Goal: Navigation & Orientation: Find specific page/section

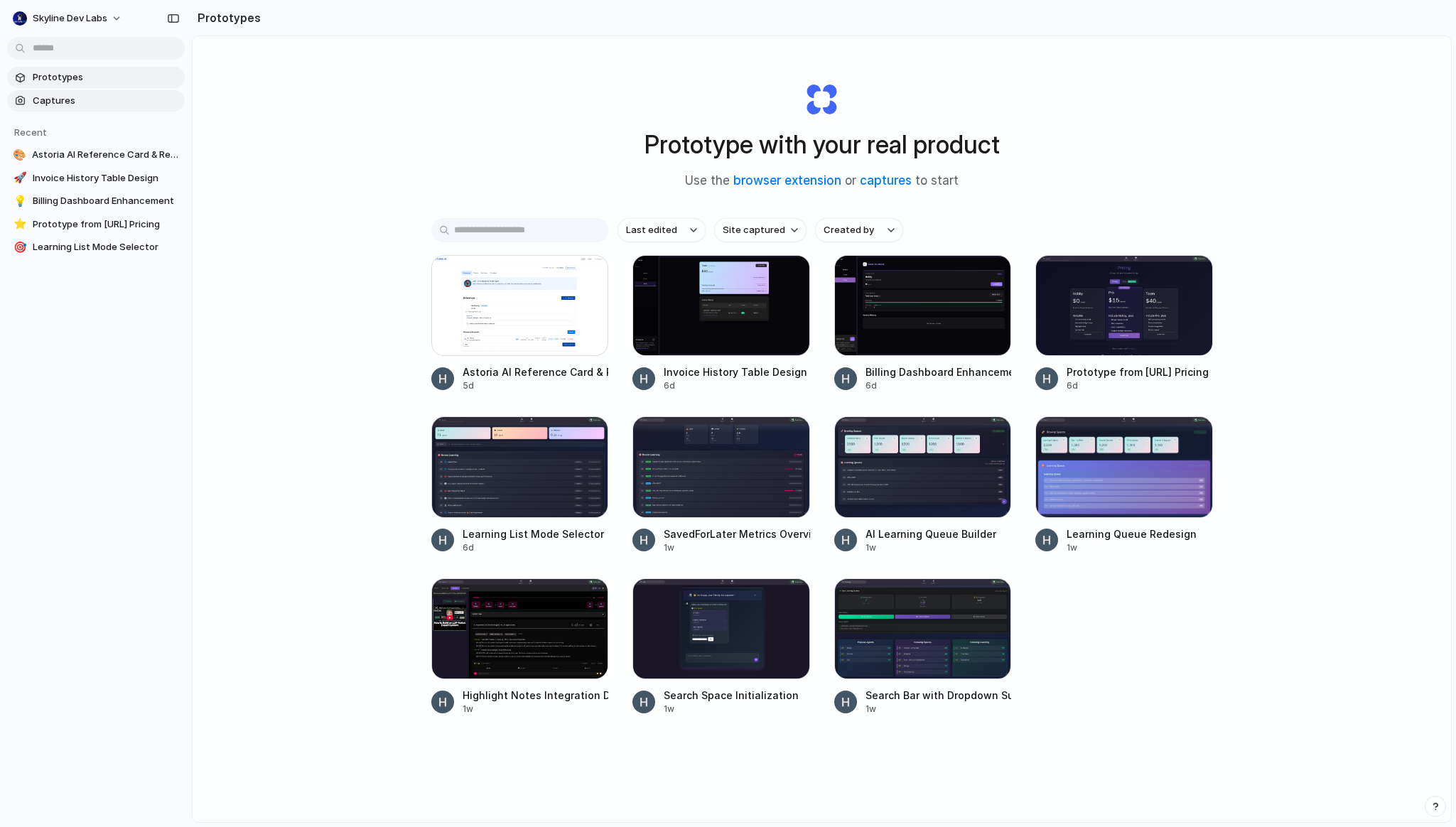
click at [40, 99] on span "Captures" at bounding box center [106, 100] width 147 height 14
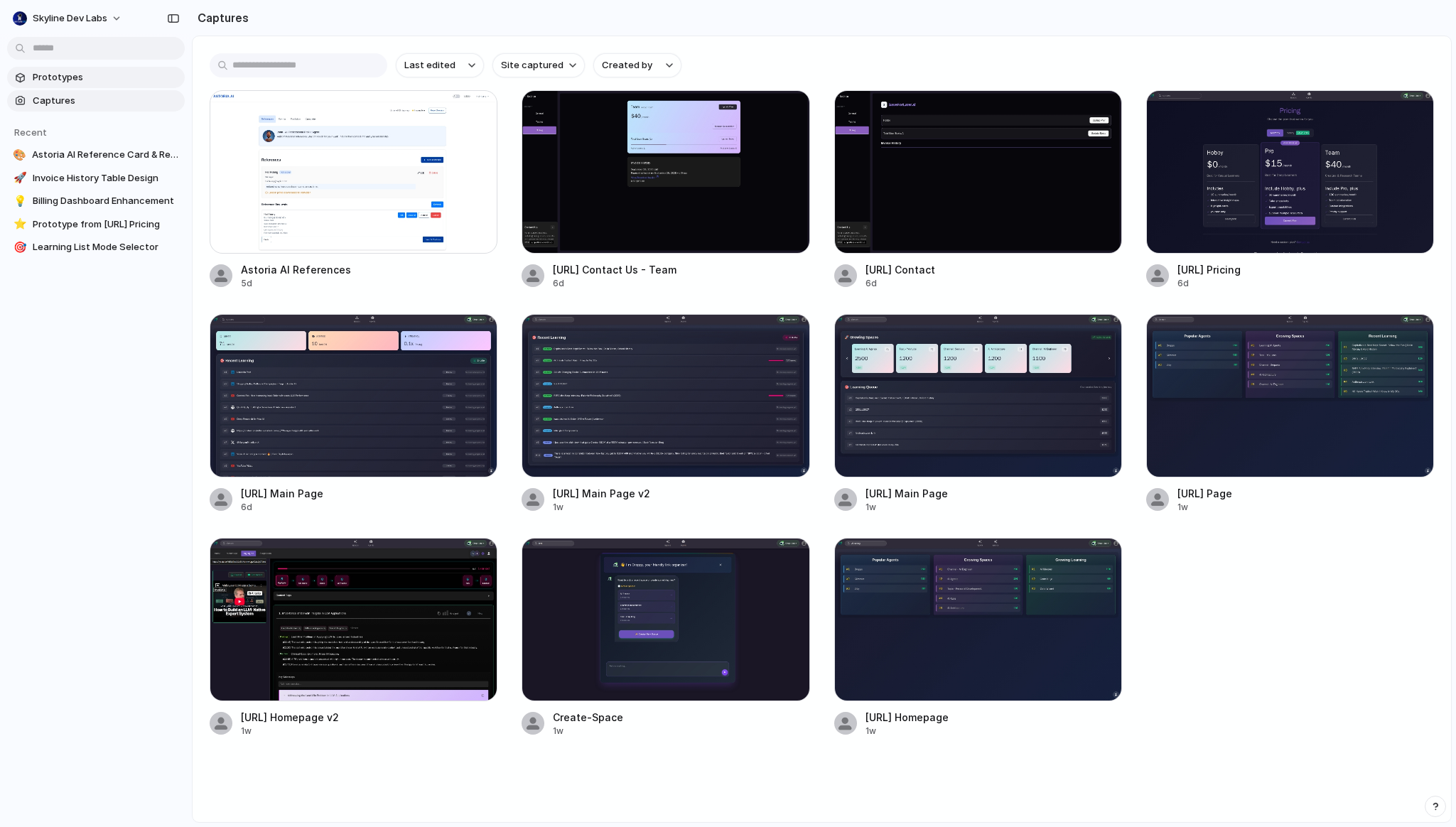
click at [59, 69] on link "Prototypes" at bounding box center [96, 77] width 178 height 21
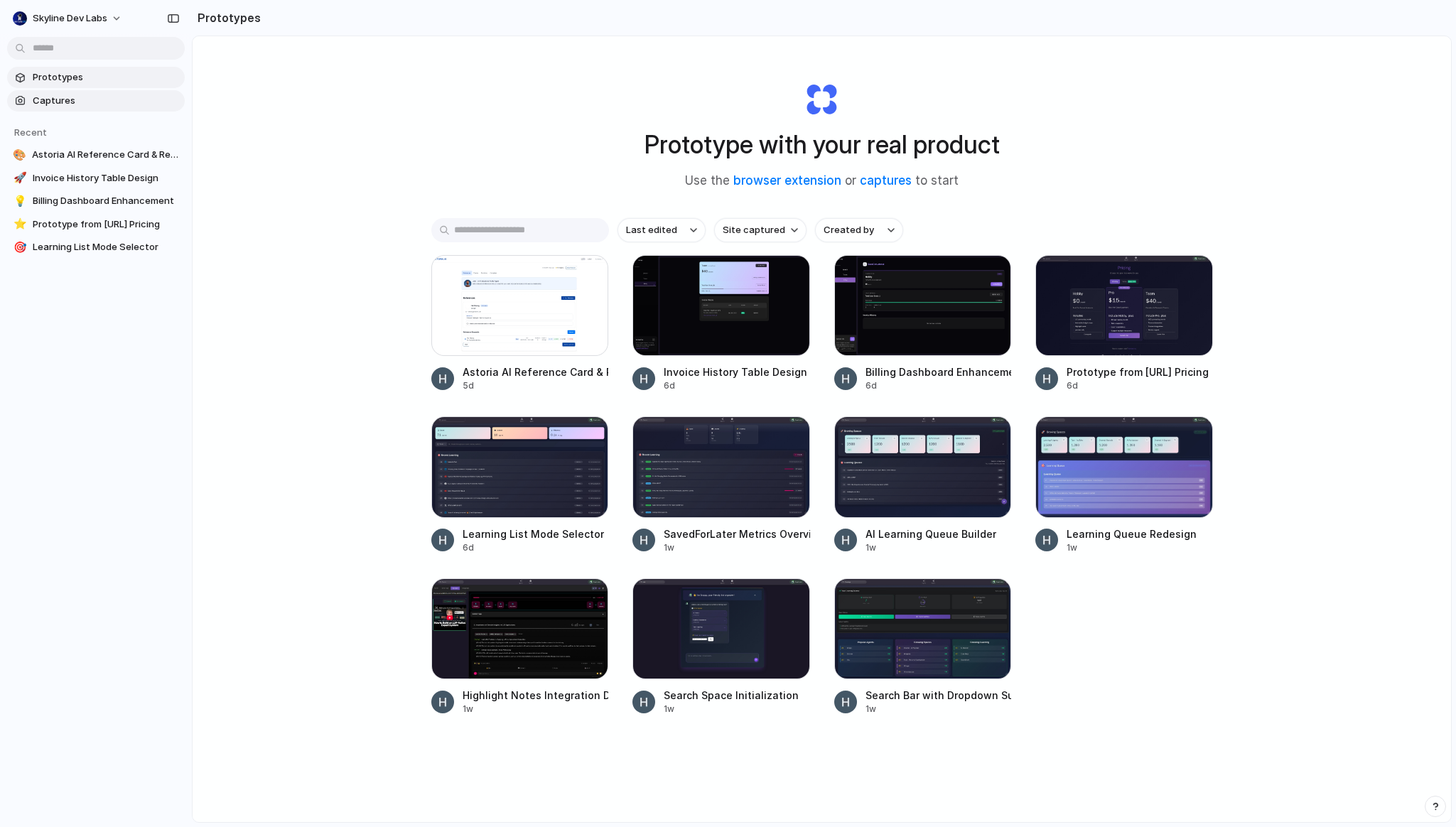
click at [64, 107] on span "Captures" at bounding box center [106, 100] width 147 height 14
